Goal: Navigation & Orientation: Find specific page/section

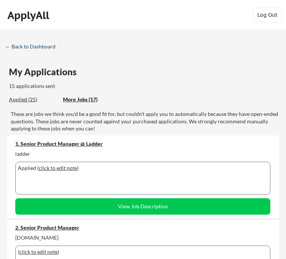
click at [40, 46] on div "← Back to Dashboard" at bounding box center [33, 46] width 56 height 5
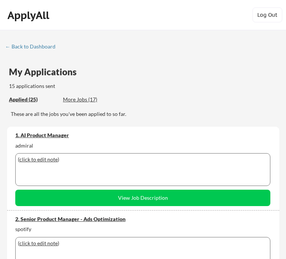
click at [31, 98] on div "Applied (25)" at bounding box center [33, 99] width 48 height 7
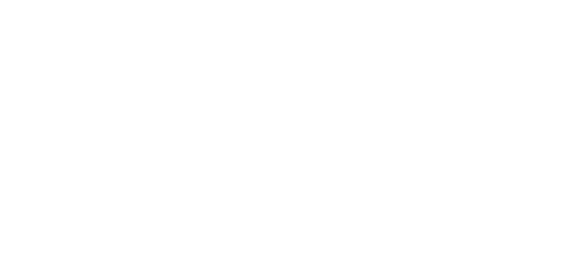
scroll to position [1068, 0]
